Goal: Information Seeking & Learning: Learn about a topic

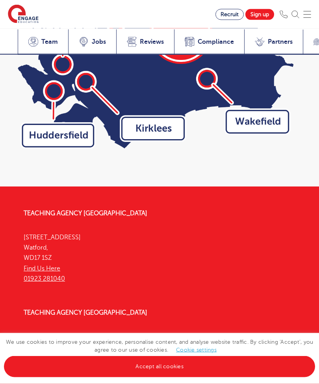
scroll to position [3571, 0]
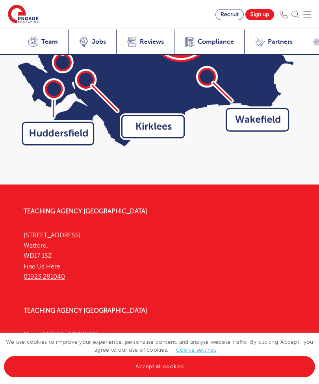
click at [48, 377] on link "Accept all cookies" at bounding box center [159, 366] width 311 height 21
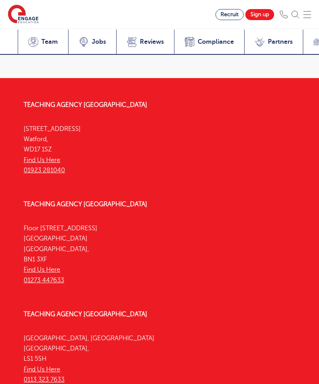
scroll to position [3686, 0]
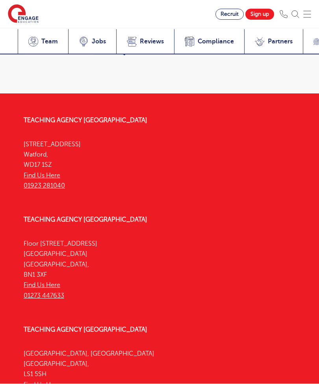
click at [85, 38] on icon at bounding box center [83, 41] width 6 height 6
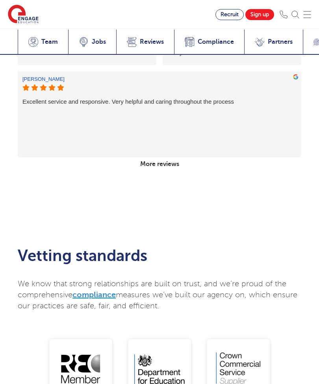
scroll to position [1662, 0]
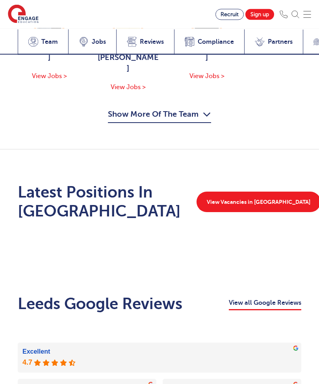
scroll to position [1551, 0]
click at [283, 191] on link "View Vacancies in [GEOGRAPHIC_DATA]" at bounding box center [259, 201] width 124 height 20
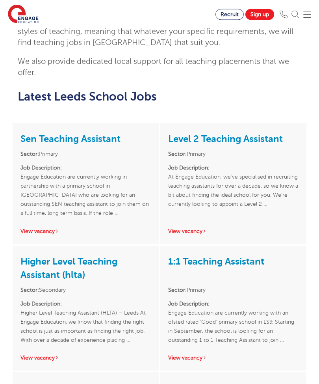
scroll to position [871, 0]
click at [206, 228] on icon at bounding box center [205, 231] width 2 height 6
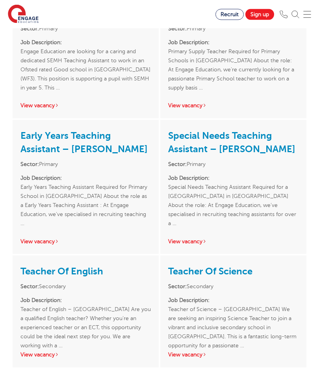
scroll to position [1783, 0]
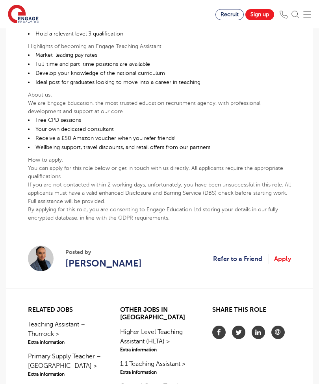
scroll to position [360, 0]
